Goal: Information Seeking & Learning: Find specific fact

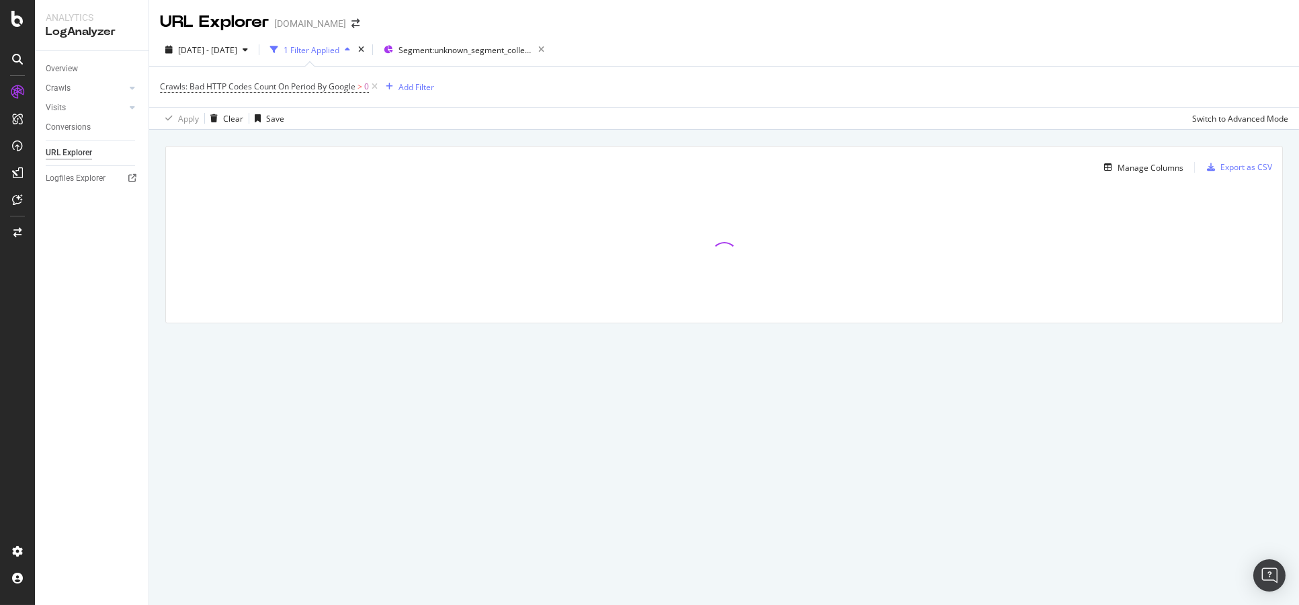
click at [840, 109] on div "Apply Clear Save Switch to Advanced Mode" at bounding box center [723, 118] width 1149 height 22
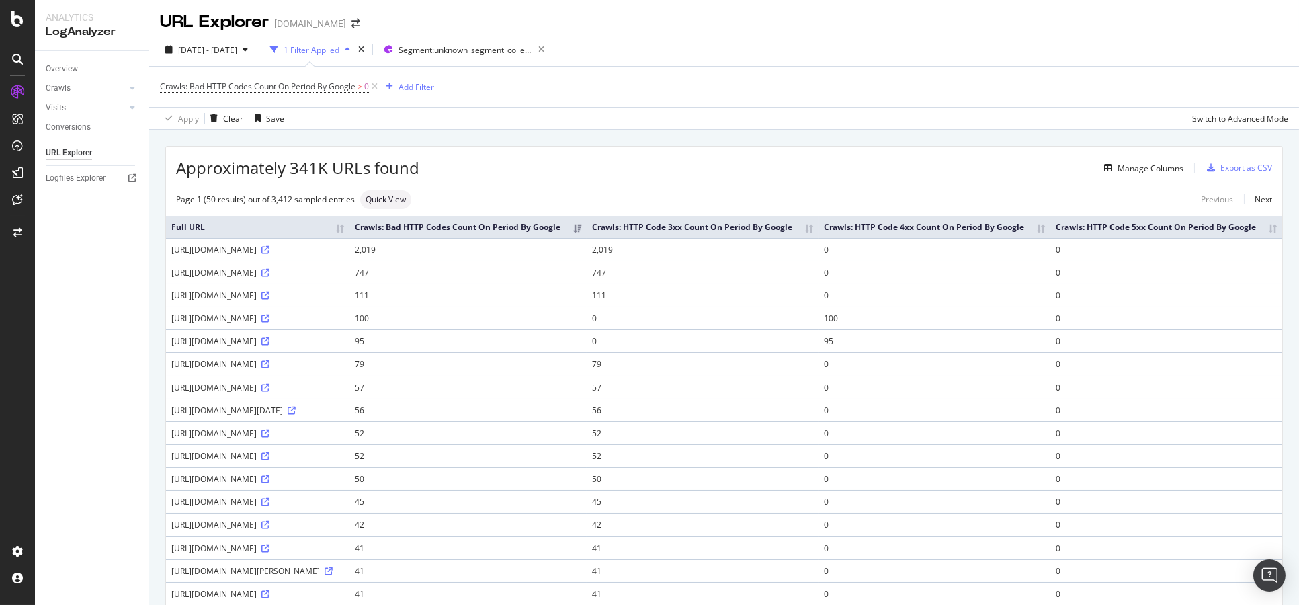
click at [423, 95] on div "Add Filter" at bounding box center [407, 87] width 54 height 16
click at [560, 91] on div "Crawls: Bad HTTP Codes Count On Period By Google > 0 Add Filter" at bounding box center [724, 87] width 1128 height 40
click at [394, 86] on div "button" at bounding box center [389, 87] width 18 height 8
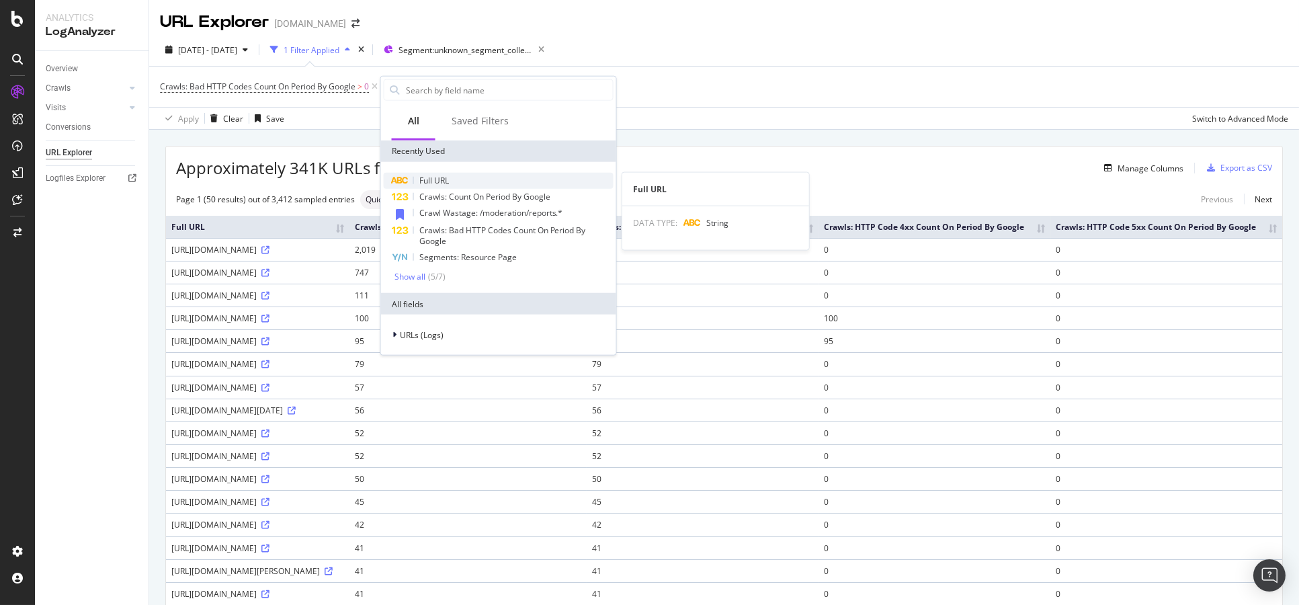
click at [420, 183] on span "Full URL" at bounding box center [434, 180] width 30 height 11
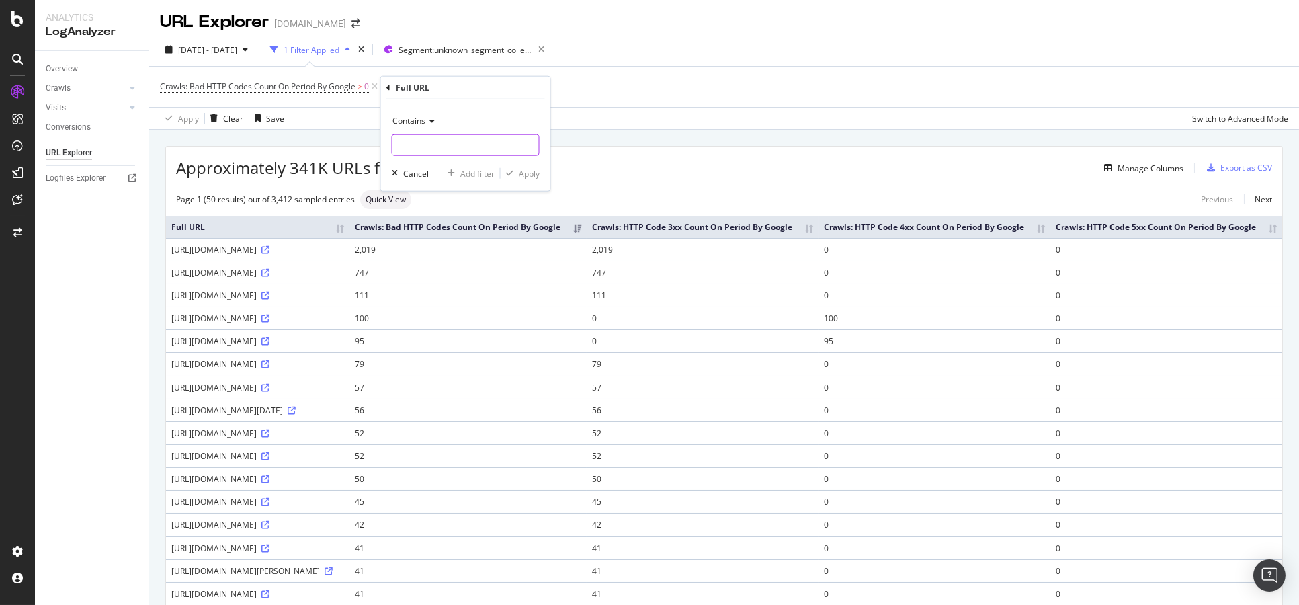
click at [438, 140] on input "text" at bounding box center [465, 144] width 146 height 21
type input "/moderation"
click at [521, 168] on div "Apply" at bounding box center [529, 172] width 21 height 11
drag, startPoint x: 171, startPoint y: 259, endPoint x: 184, endPoint y: 279, distance: 24.2
click at [184, 261] on td "[URL][DOMAIN_NAME]" at bounding box center [257, 249] width 183 height 23
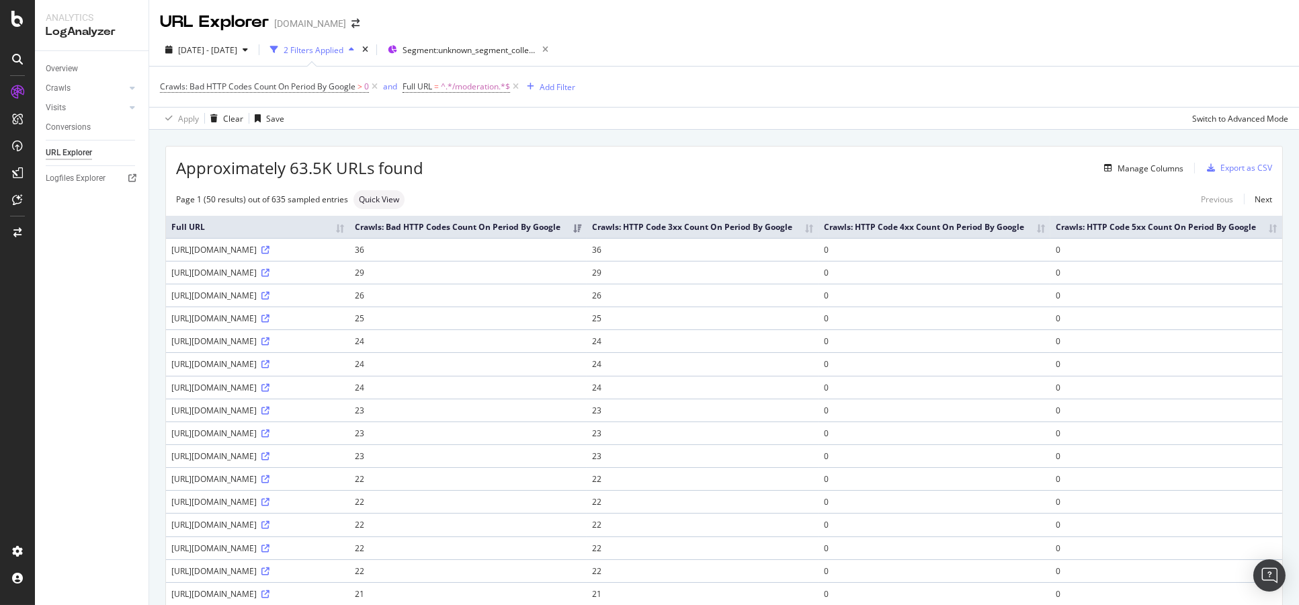
copy div "[URL][DOMAIN_NAME]"
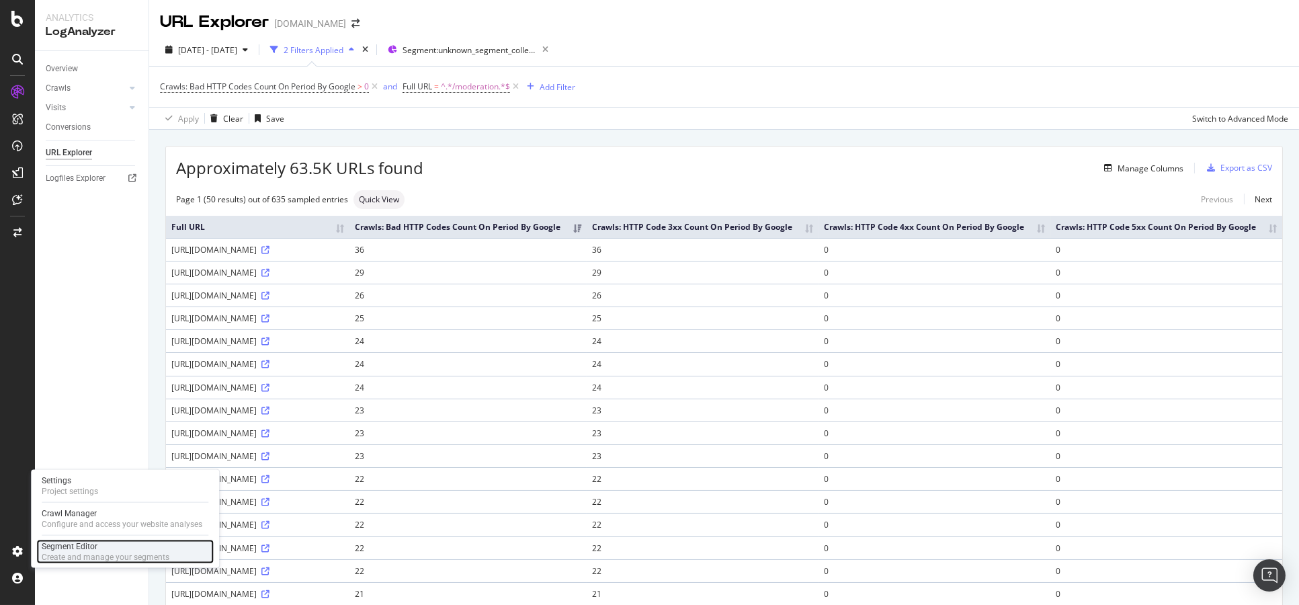
click at [76, 549] on div "Segment Editor" at bounding box center [106, 546] width 128 height 11
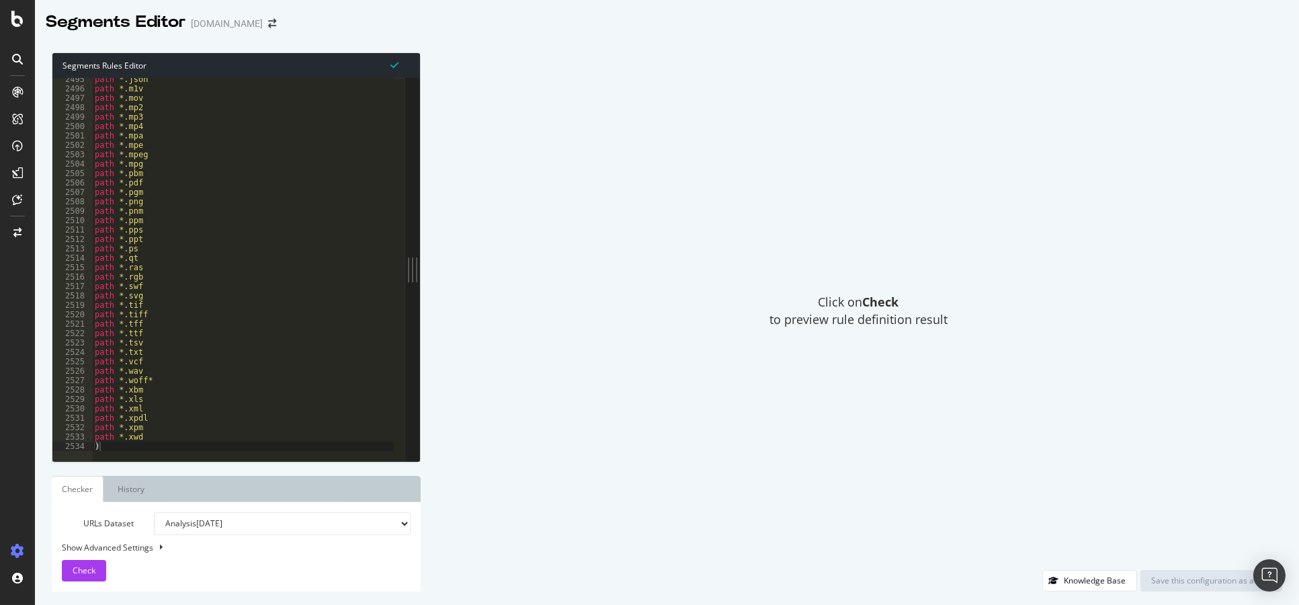
scroll to position [21639, 0]
type textarea "path *.swf"
click at [276, 282] on div "path *.json path *.m1v path *.mov path *.mp2 path *.mp3 path *.mp4 path *.mpa p…" at bounding box center [267, 270] width 351 height 391
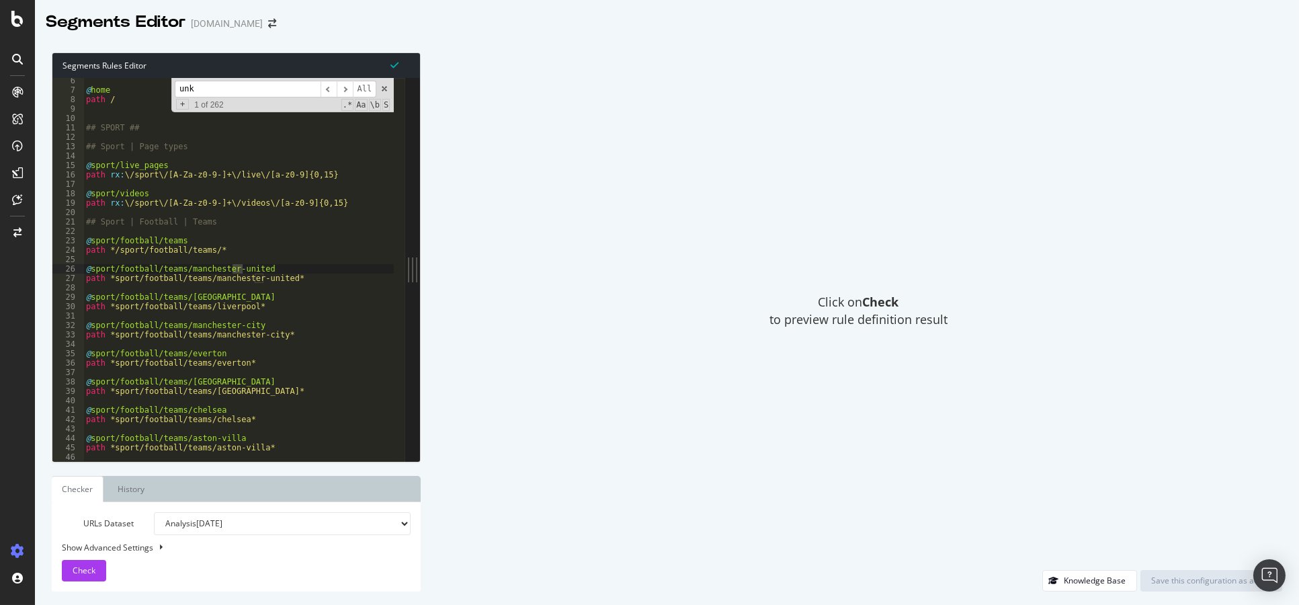
scroll to position [6465, 0]
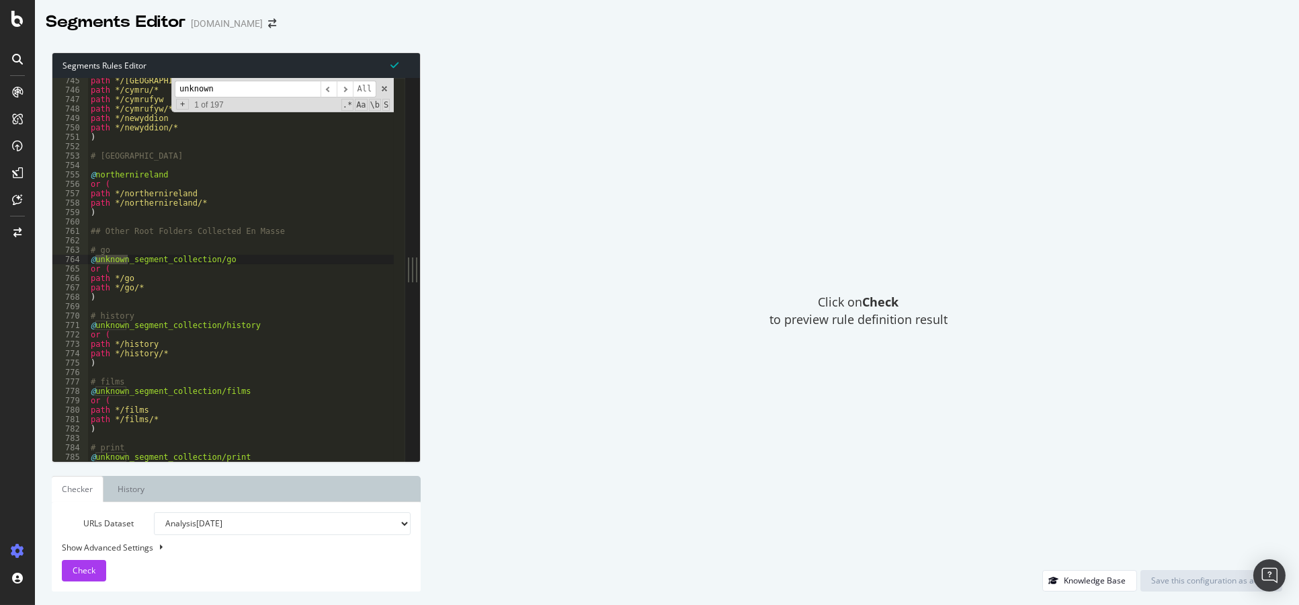
type input "unknown"
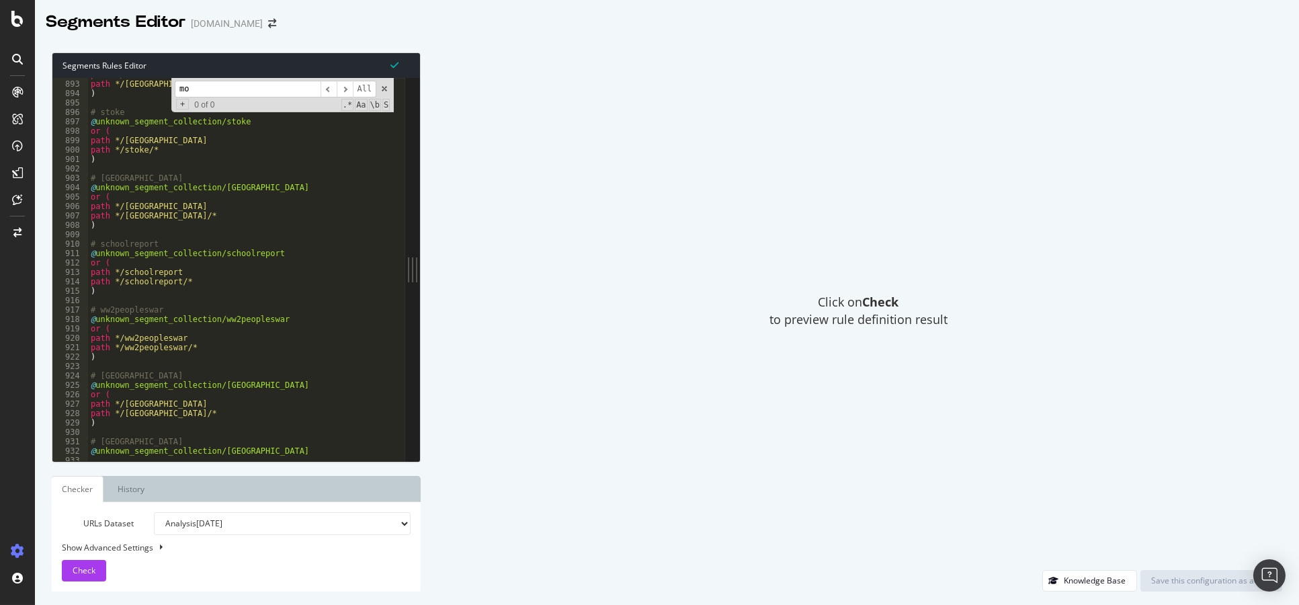
scroll to position [10165, 0]
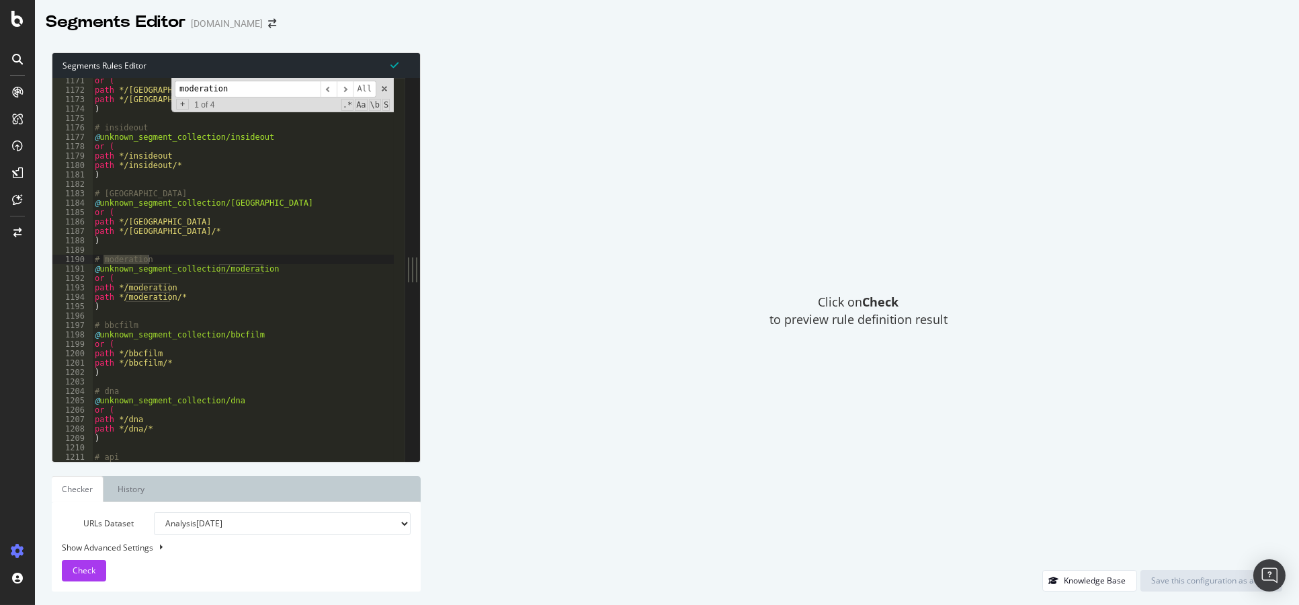
type input "moderation"
click at [436, 254] on div "Click on Check to preview rule definition result" at bounding box center [858, 310] width 848 height 517
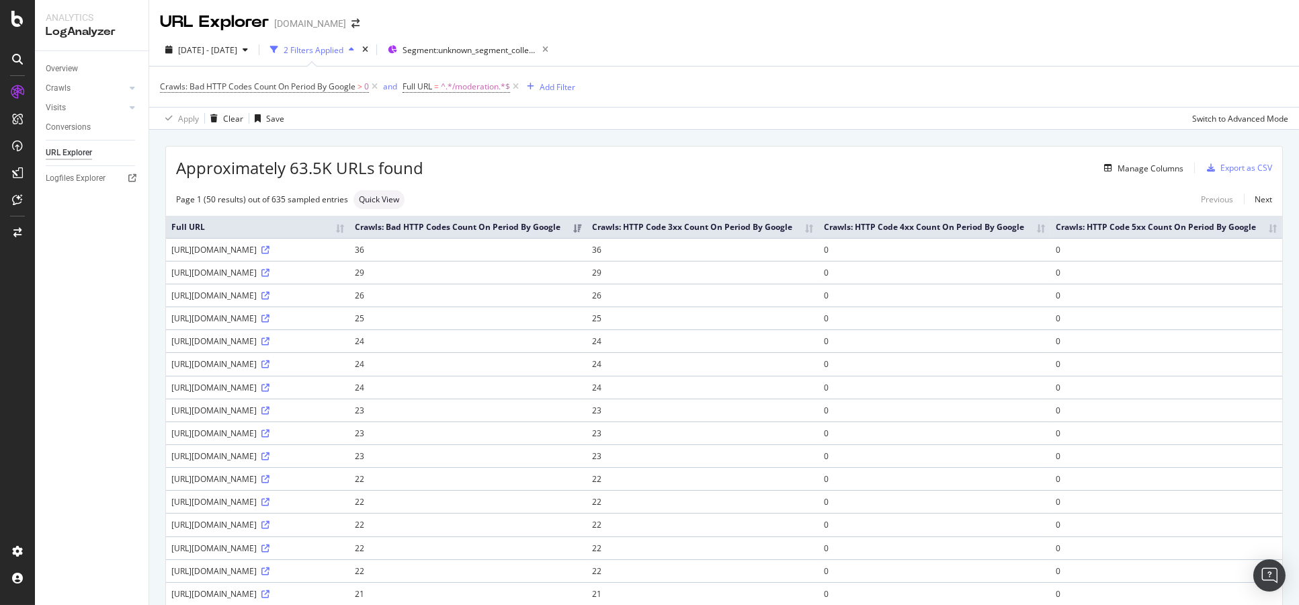
drag, startPoint x: 182, startPoint y: 339, endPoint x: 172, endPoint y: 332, distance: 12.1
click at [172, 301] on div "[URL][DOMAIN_NAME]" at bounding box center [257, 295] width 173 height 11
copy div "[URL][DOMAIN_NAME]"
drag, startPoint x: 171, startPoint y: 292, endPoint x: 183, endPoint y: 309, distance: 21.2
click at [183, 278] on div "[URL][DOMAIN_NAME]" at bounding box center [257, 272] width 173 height 11
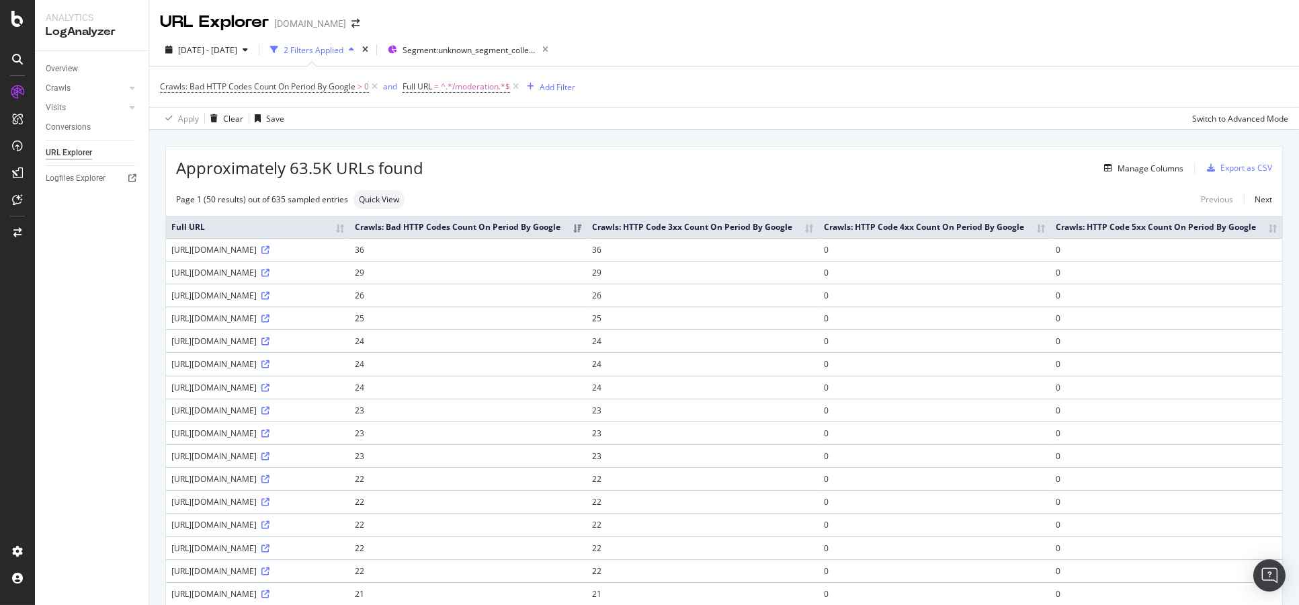
copy div "[URL][DOMAIN_NAME]"
click at [952, 157] on div "Approximately 63.5K URLs found Manage Columns Export as CSV" at bounding box center [724, 162] width 1116 height 33
